Goal: Information Seeking & Learning: Learn about a topic

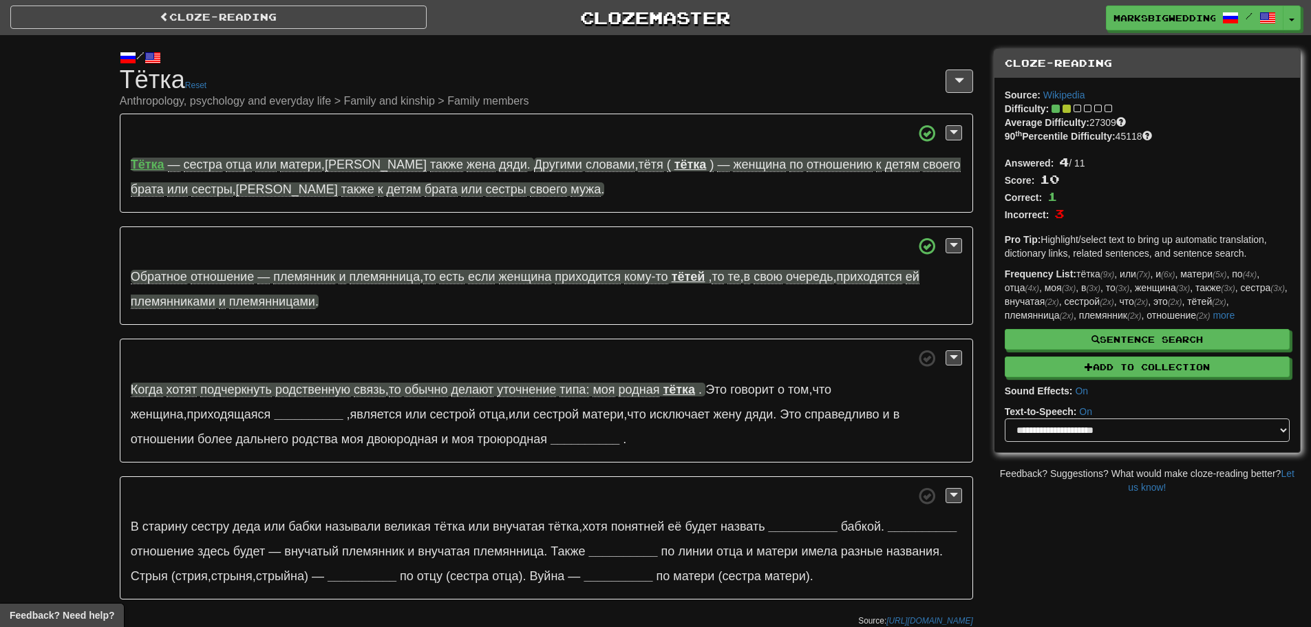
click at [732, 94] on h1 "Cloze-Reading Тётка Reset Anthropology, psychology and everyday life > Family a…" at bounding box center [546, 86] width 853 height 41
click at [160, 125] on span at bounding box center [546, 133] width 831 height 17
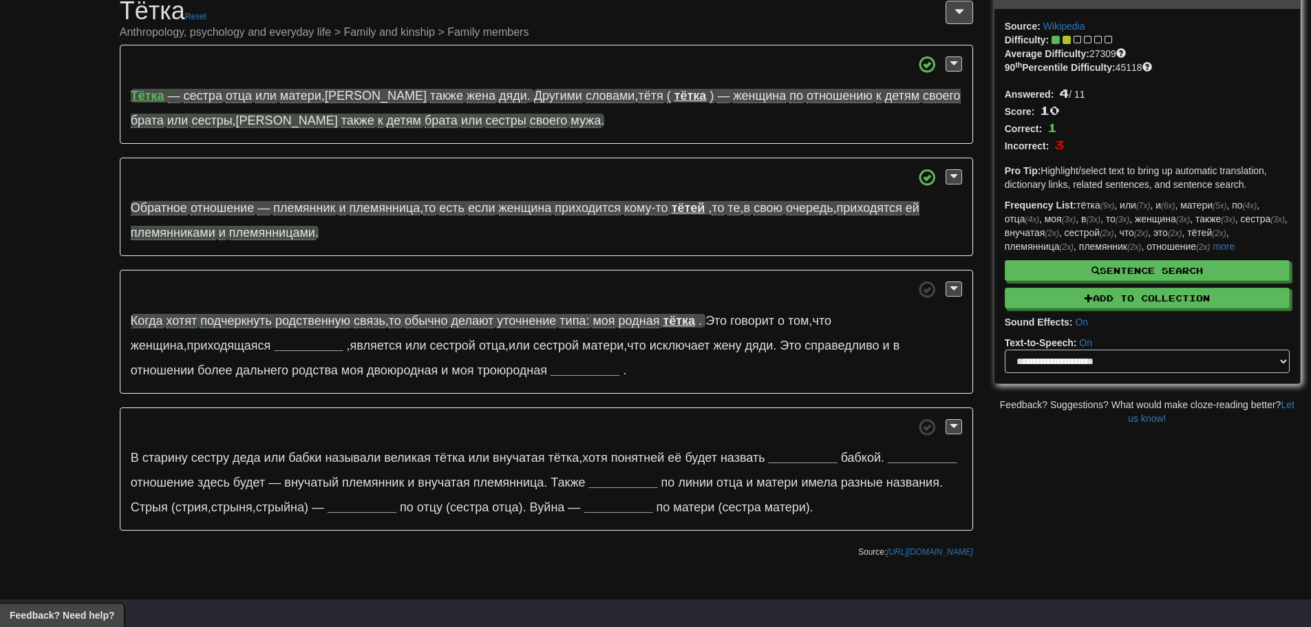
click at [359, 263] on div "Тётка — сестра отца или матери , а также жена дяди . Другими словами , тётя ( т…" at bounding box center [546, 288] width 853 height 486
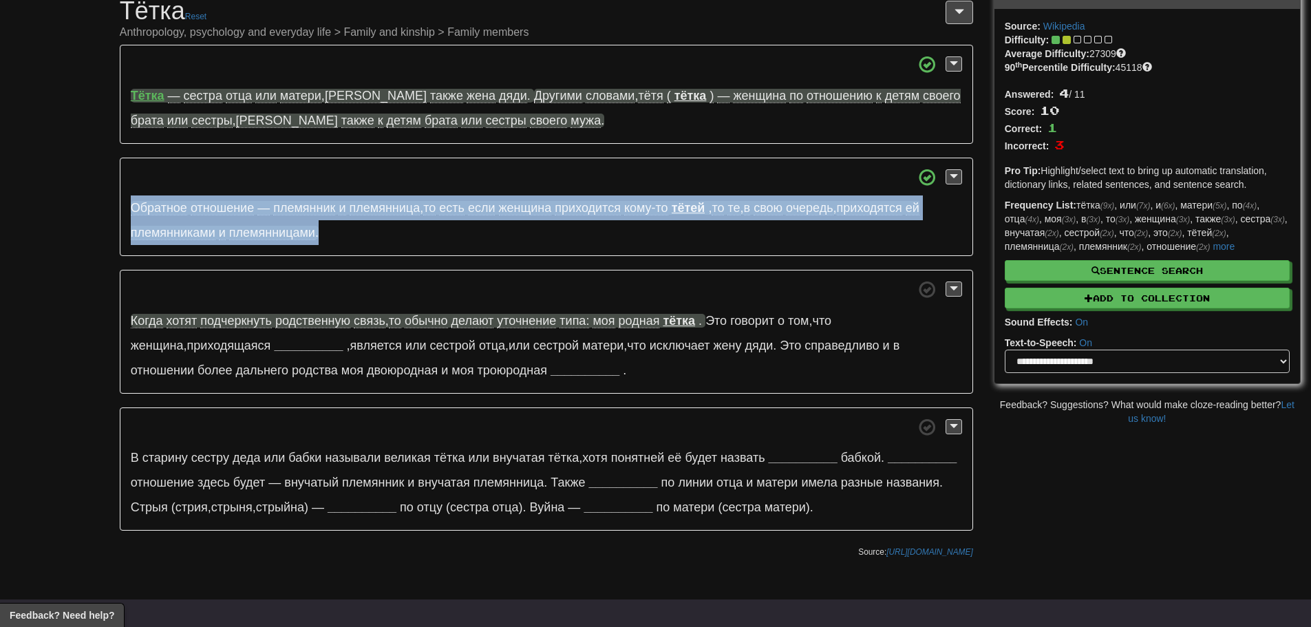
drag, startPoint x: 339, startPoint y: 244, endPoint x: 116, endPoint y: 204, distance: 227.3
click at [116, 204] on div "/ Cloze-Reading Тётка Reset Anthropology, psychology and everyday life > Family…" at bounding box center [546, 265] width 874 height 599
click at [412, 241] on p "Обратное отношение — племянник и племянница , то есть если женщина приходится к…" at bounding box center [546, 207] width 853 height 99
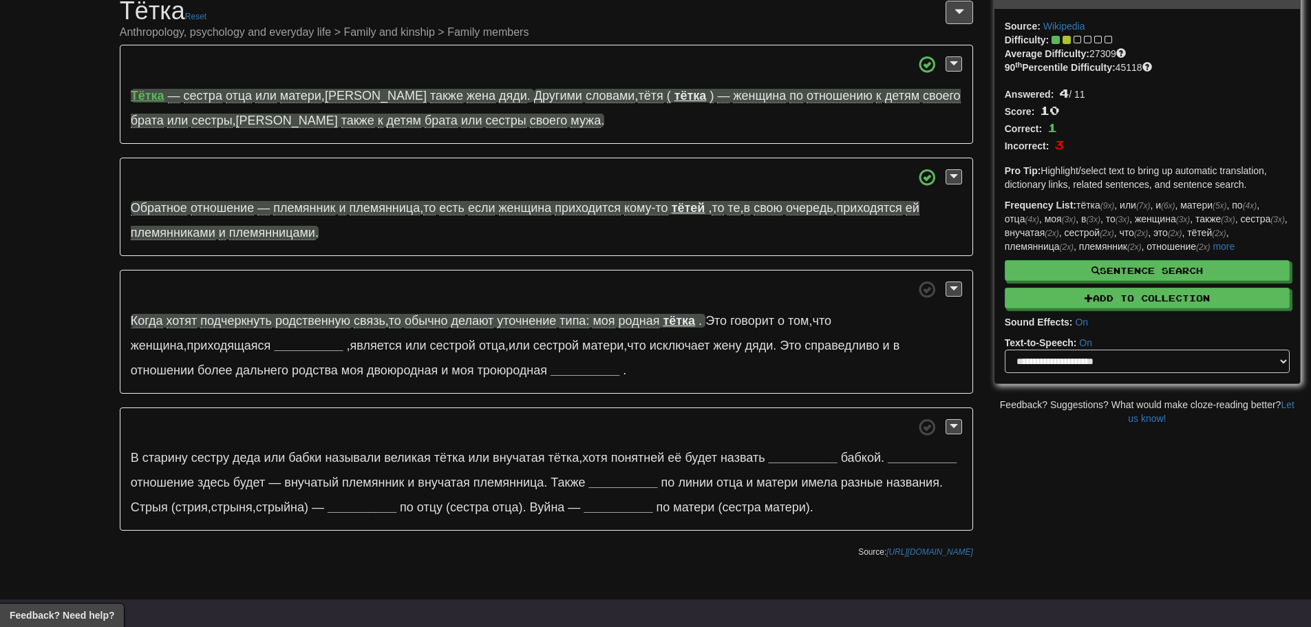
click at [365, 237] on p "Обратное отношение — племянник и племянница , то есть если женщина приходится к…" at bounding box center [546, 207] width 853 height 99
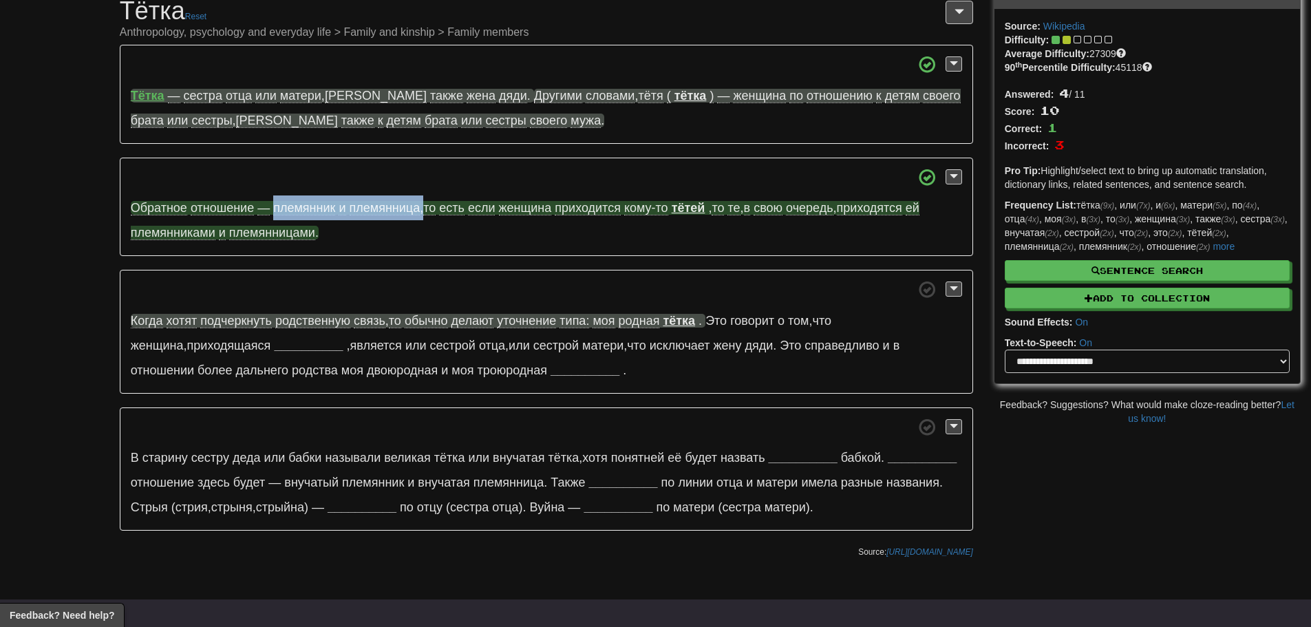
drag, startPoint x: 271, startPoint y: 208, endPoint x: 425, endPoint y: 206, distance: 153.5
click at [425, 206] on span "Обратное отношение — племянник и племянница , то есть если женщина приходится к…" at bounding box center [401, 208] width 541 height 14
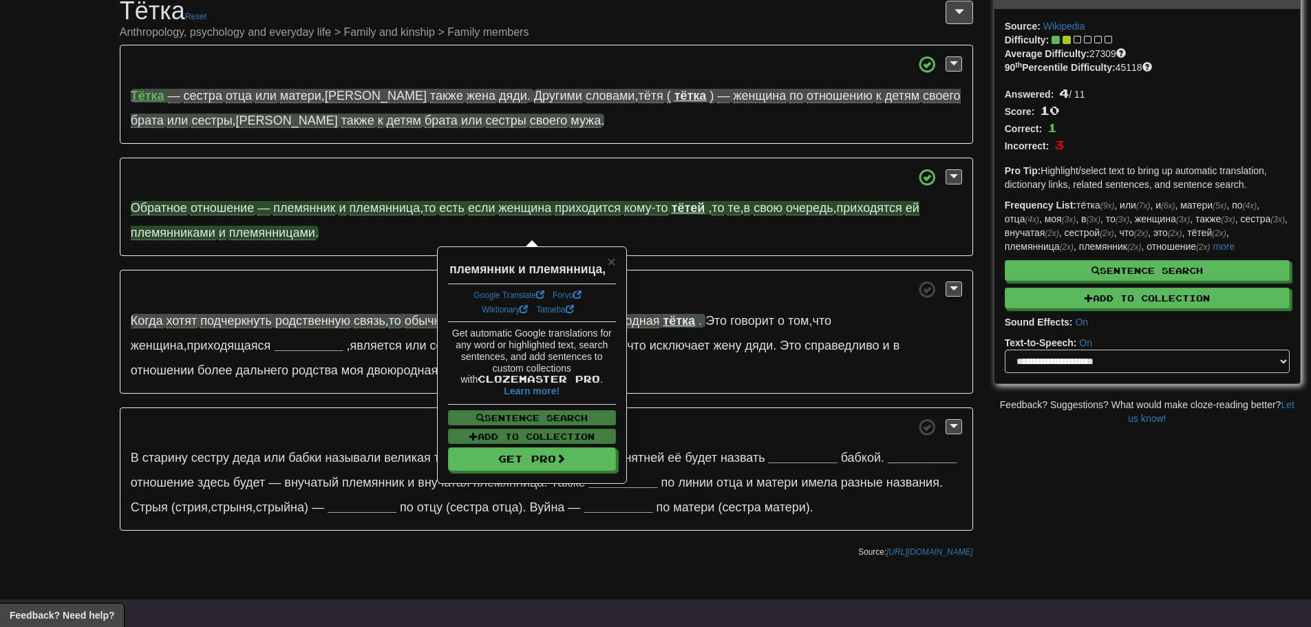
click at [513, 287] on div "Google Translate Forvo Wiktionary Tatoeba" at bounding box center [532, 303] width 168 height 39
click at [507, 294] on link "Google Translate" at bounding box center [508, 295] width 71 height 10
click at [1168, 464] on div "/ Cloze-Reading Тётка Reset Anthropology, psychology and everyday life > Family…" at bounding box center [655, 265] width 1311 height 599
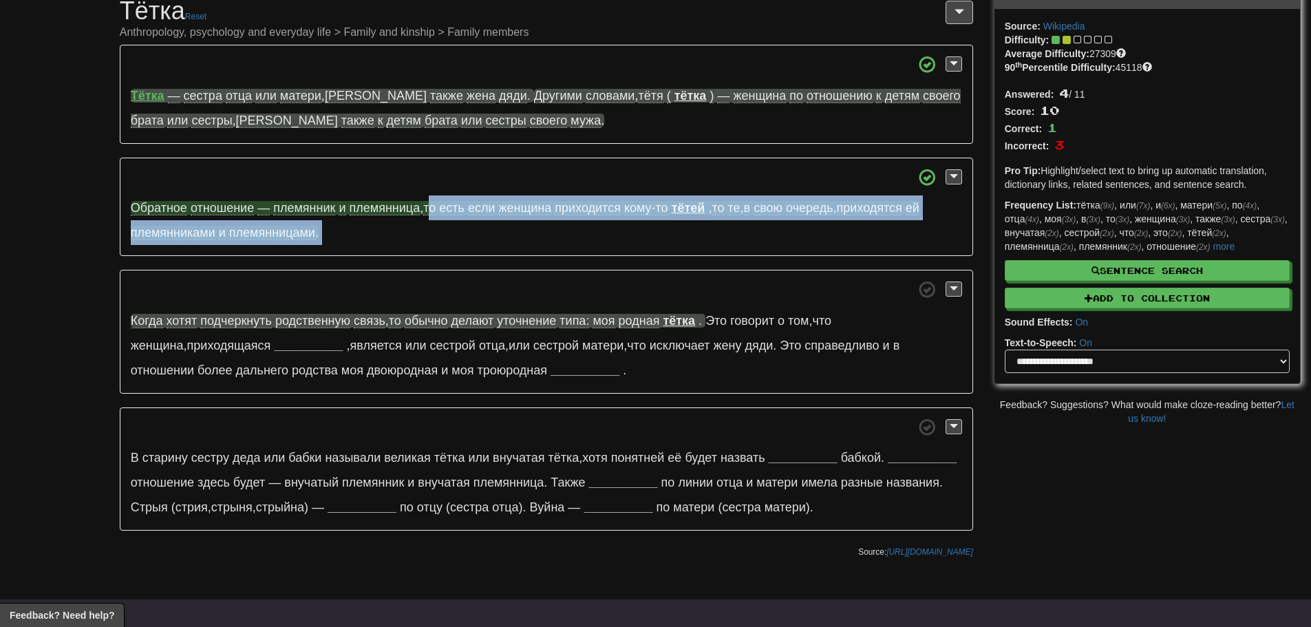
drag, startPoint x: 355, startPoint y: 258, endPoint x: 430, endPoint y: 202, distance: 93.9
click at [430, 202] on div "Тётка — сестра отца или матери , а также жена дяди . Другими словами , тётя ( т…" at bounding box center [546, 288] width 853 height 486
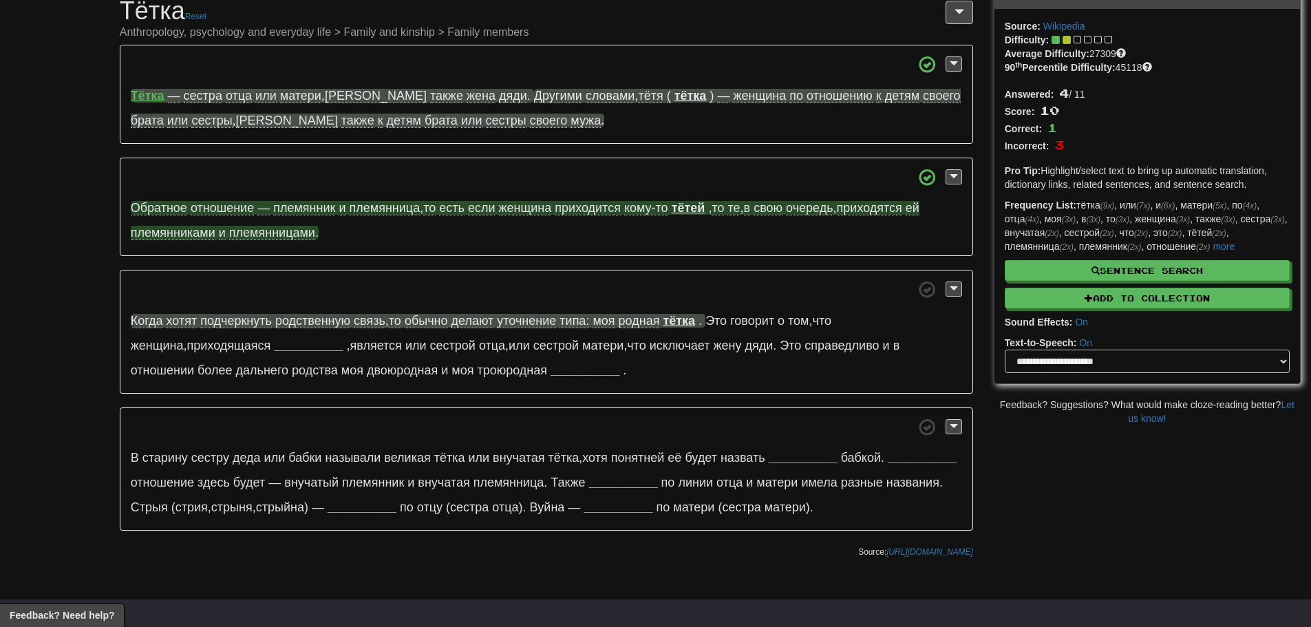
drag, startPoint x: 429, startPoint y: 217, endPoint x: 427, endPoint y: 210, distance: 7.2
click at [427, 210] on p "Обратное отношение — племянник и племянница , то есть если женщина приходится к…" at bounding box center [546, 207] width 853 height 99
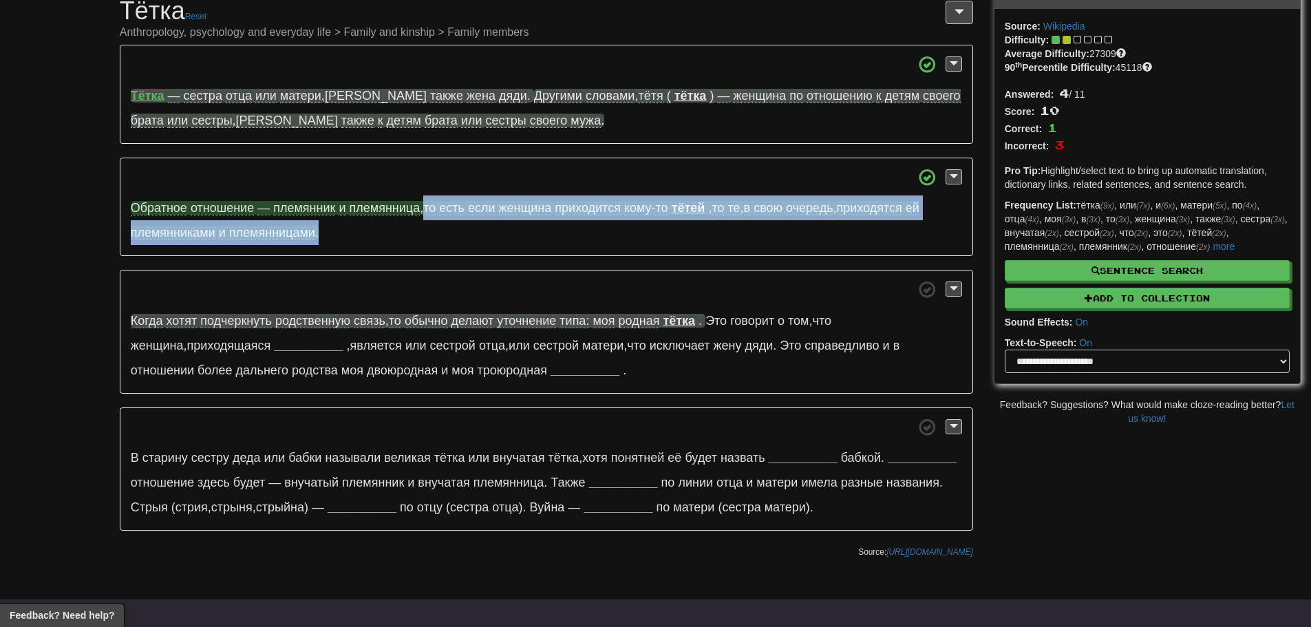
drag, startPoint x: 432, startPoint y: 224, endPoint x: 426, endPoint y: 204, distance: 20.9
click at [426, 204] on p "Обратное отношение — племянник и племянница , то есть если женщина приходится к…" at bounding box center [546, 207] width 853 height 99
copy span "то есть если женщина приходится кому-то тётей , то те , в свою очередь , приход…"
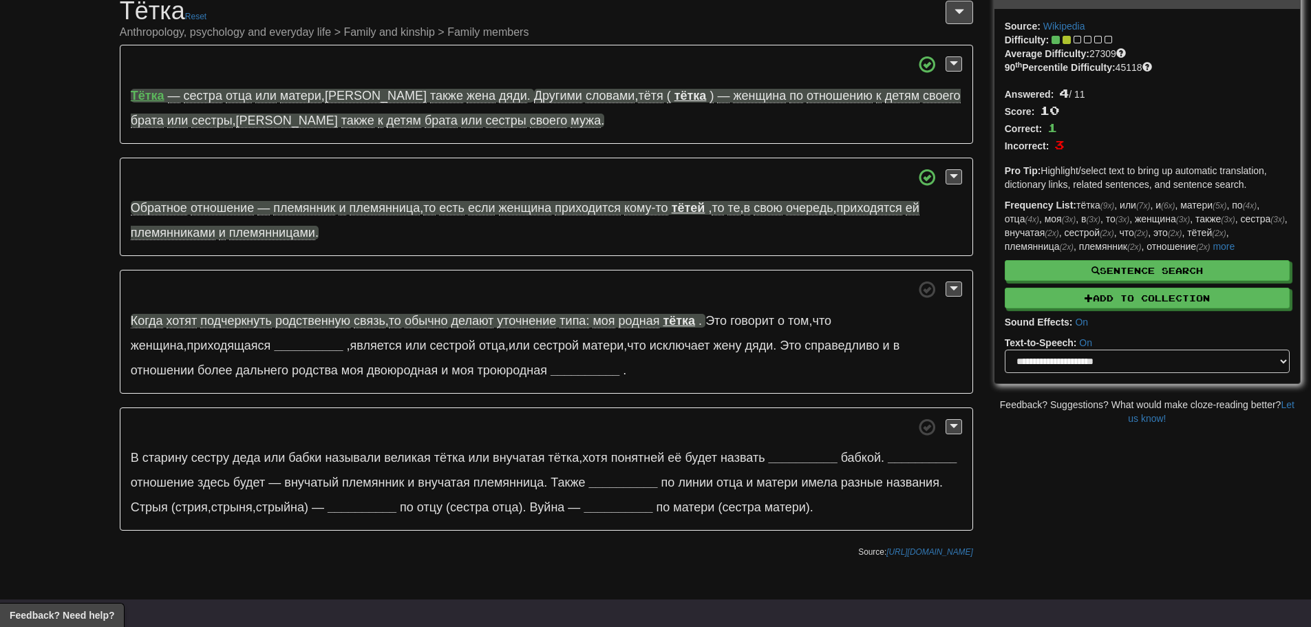
click at [1, 289] on div "/ Cloze-Reading Тётка Reset Anthropology, psychology and everyday life > Family…" at bounding box center [655, 265] width 1311 height 599
click at [169, 321] on span "хотят" at bounding box center [182, 321] width 31 height 14
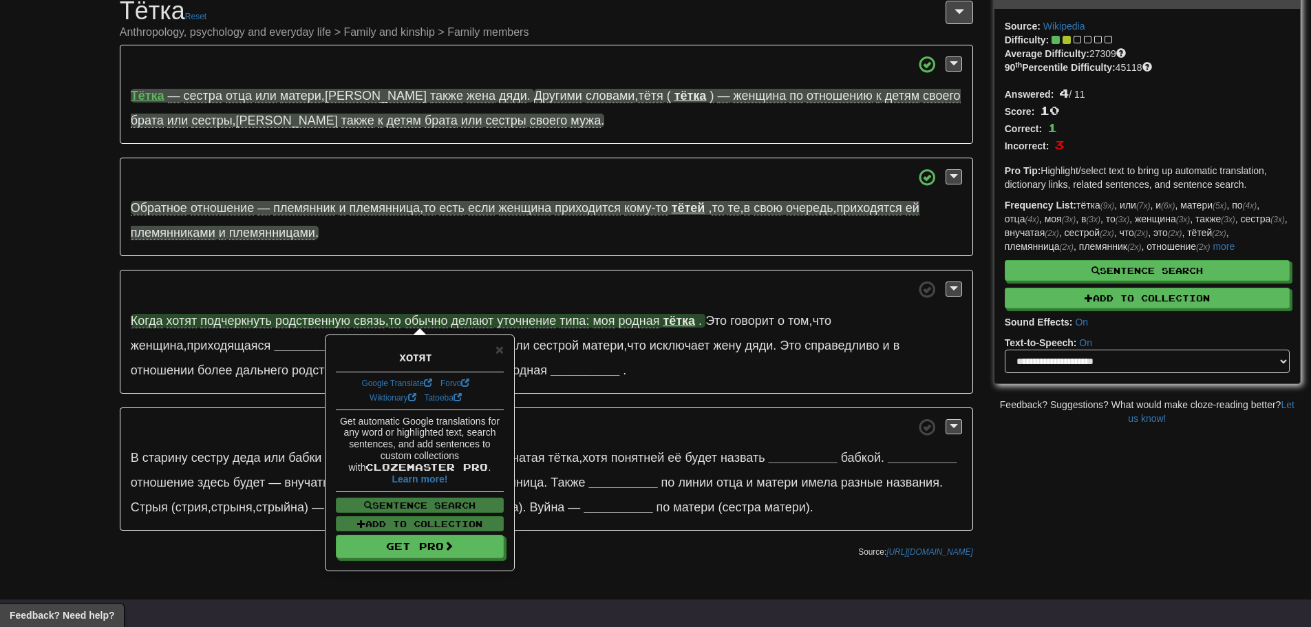
click at [96, 351] on div "/ Cloze-Reading Тётка Reset Anthropology, psychology and everyday life > Family…" at bounding box center [655, 265] width 1311 height 599
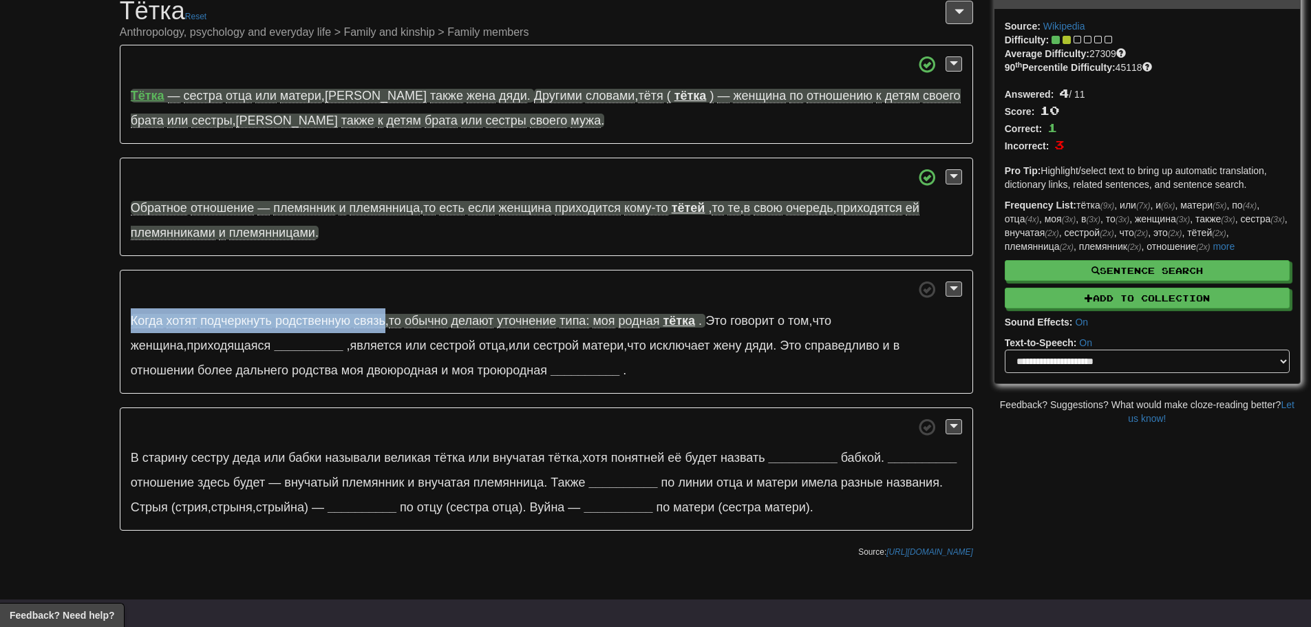
drag, startPoint x: 339, startPoint y: 326, endPoint x: 123, endPoint y: 317, distance: 216.3
click at [123, 317] on p "Когда хотят подчеркнуть родственную связь , то обычно делают уточнение типа: мо…" at bounding box center [546, 332] width 853 height 124
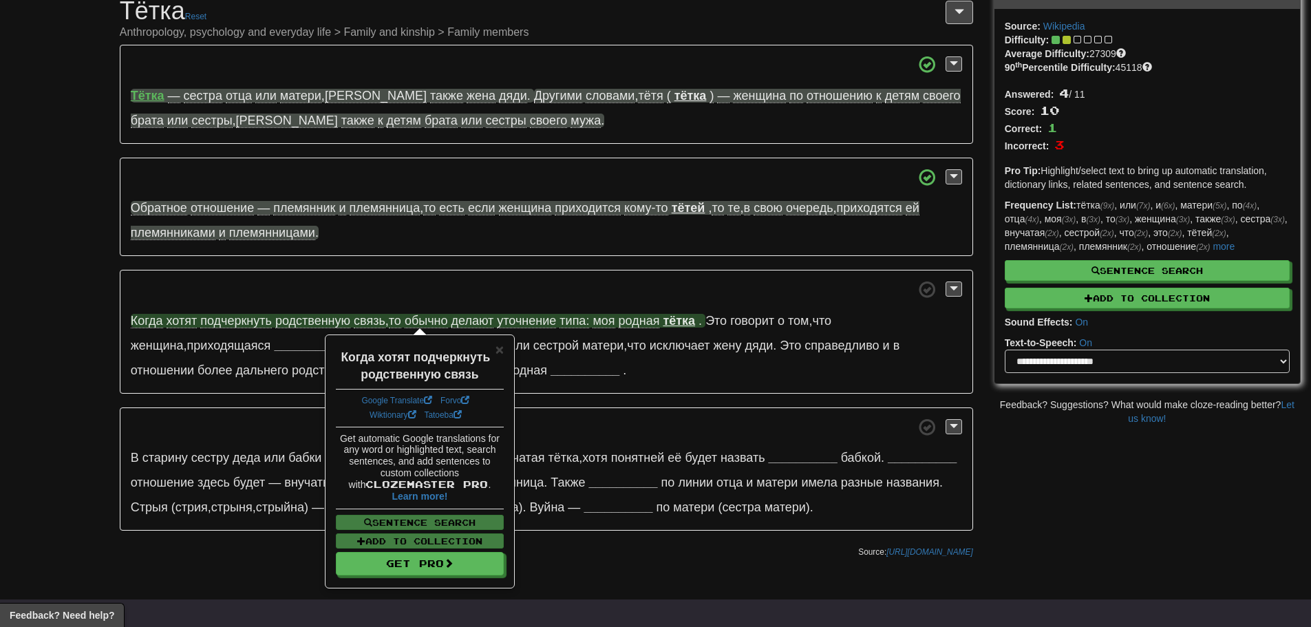
drag, startPoint x: 198, startPoint y: 315, endPoint x: 213, endPoint y: 279, distance: 39.5
click at [213, 279] on p "Когда хотят подчеркнуть родственную связь , то обычно делают уточнение типа: мо…" at bounding box center [546, 332] width 853 height 124
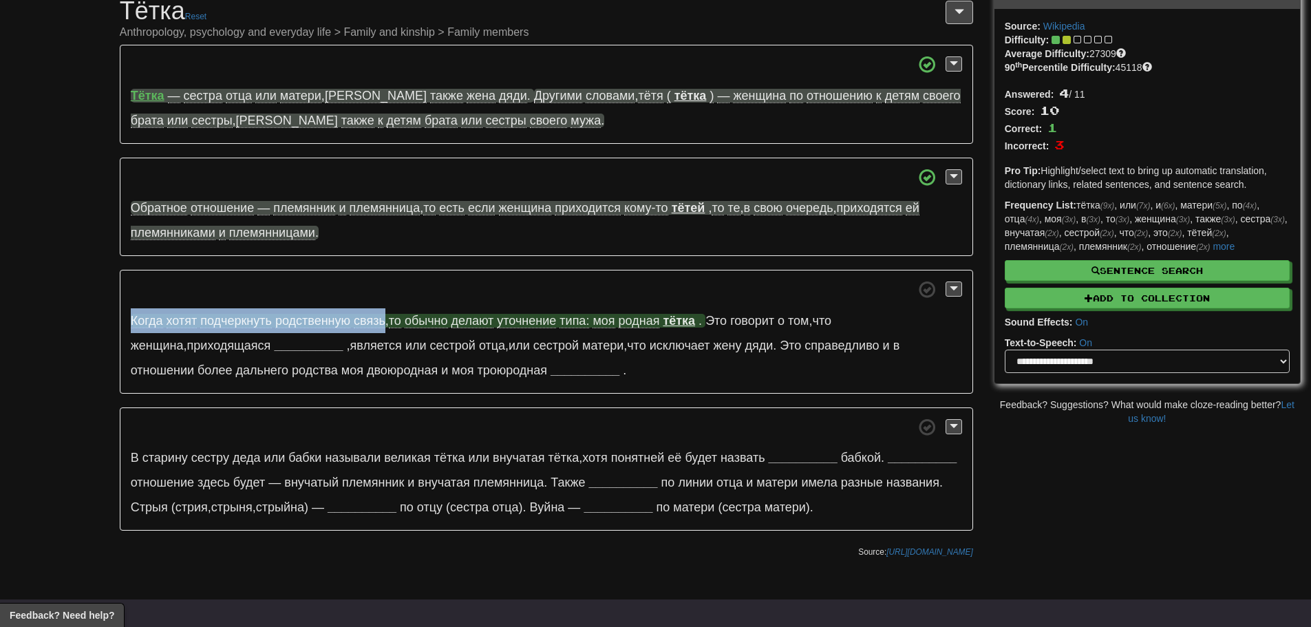
drag, startPoint x: 385, startPoint y: 319, endPoint x: 131, endPoint y: 319, distance: 254.6
click at [131, 319] on span "Когда хотят подчеркнуть родственную связь , то обычно делают уточнение типа: мо…" at bounding box center [397, 321] width 533 height 14
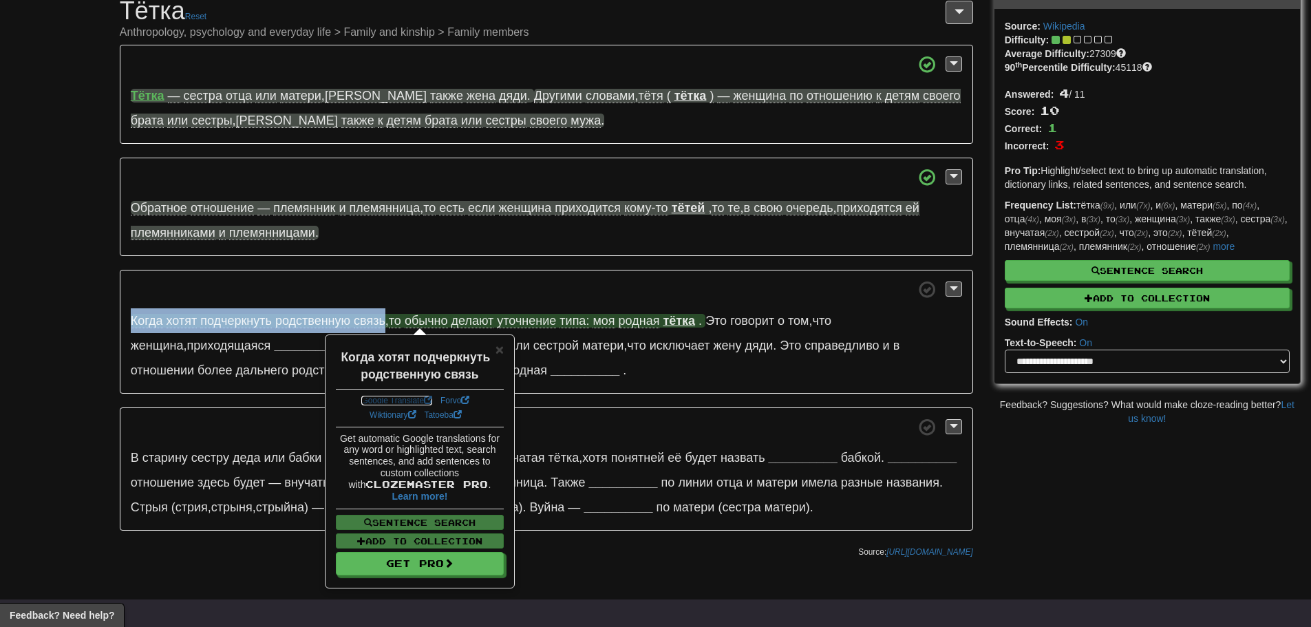
click at [391, 396] on link "Google Translate" at bounding box center [396, 401] width 71 height 10
click at [542, 298] on p "Когда хотят подчеркнуть родственную связь , то обычно делают уточнение типа: мо…" at bounding box center [546, 332] width 853 height 124
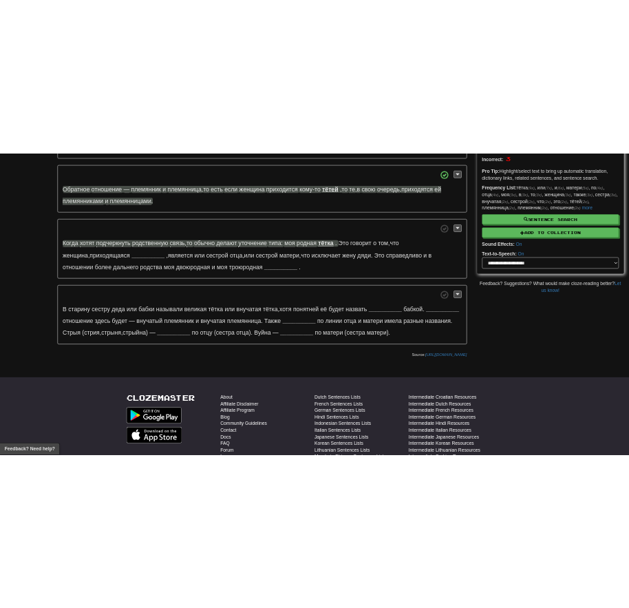
scroll to position [0, 0]
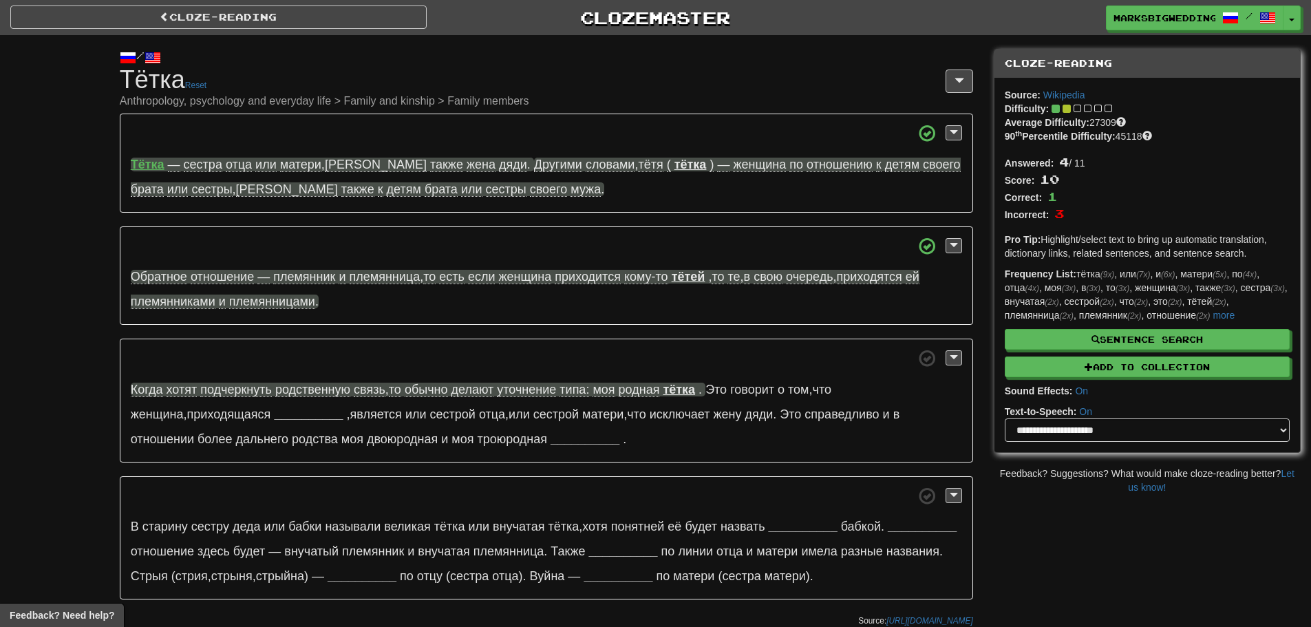
click at [735, 68] on h1 "Cloze-Reading Тётка Reset Anthropology, psychology and everyday life > Family a…" at bounding box center [546, 86] width 853 height 41
click at [324, 29] on div "Cloze-Reading Clozemaster marksbigwedding / Toggle Dropdown Dashboard Leaderboa…" at bounding box center [655, 15] width 1311 height 30
click at [335, 17] on link "Cloze-Reading" at bounding box center [218, 17] width 416 height 23
